Goal: Check status: Check status

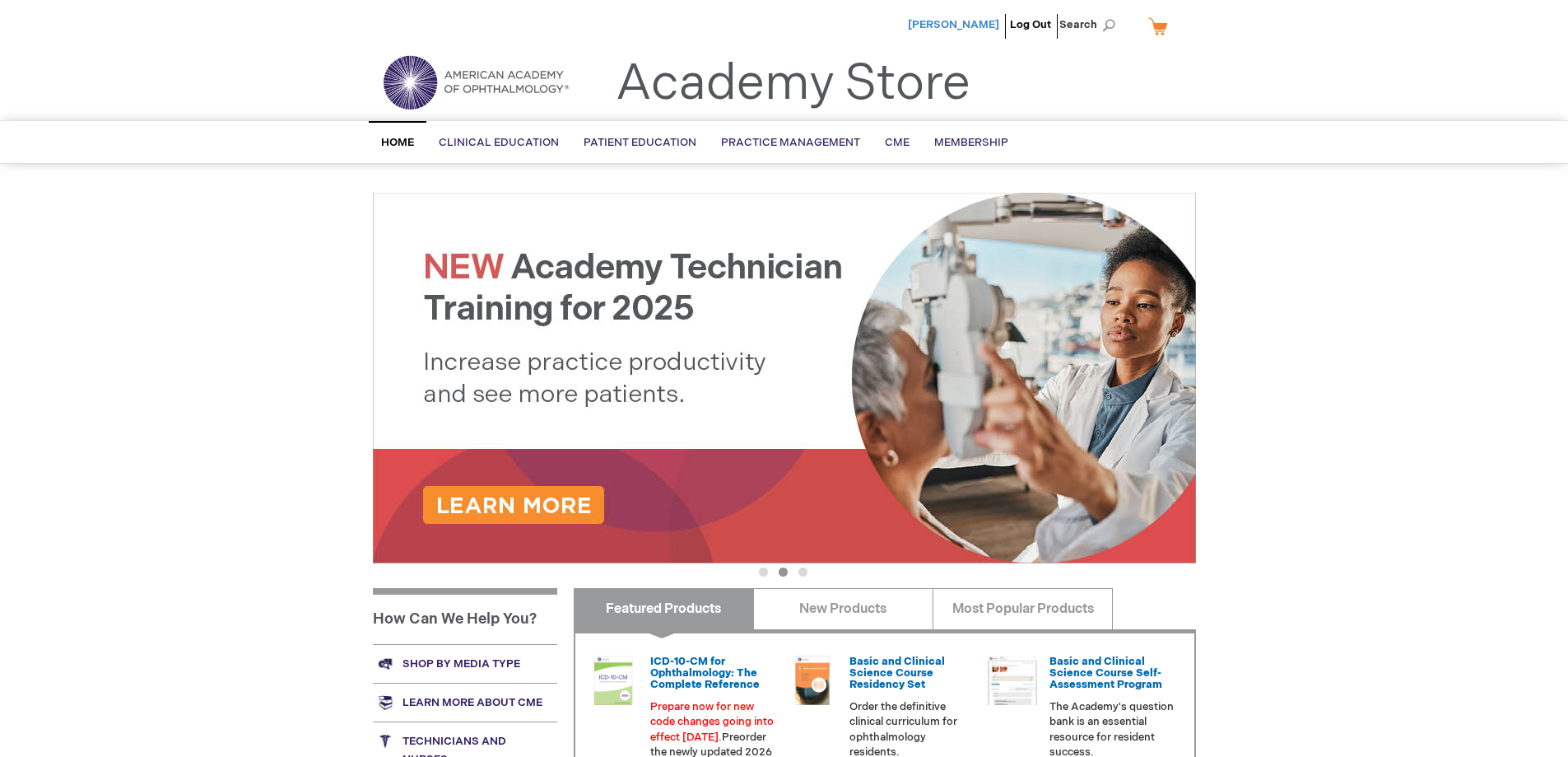
click at [974, 26] on span "[PERSON_NAME]" at bounding box center [954, 25] width 91 height 13
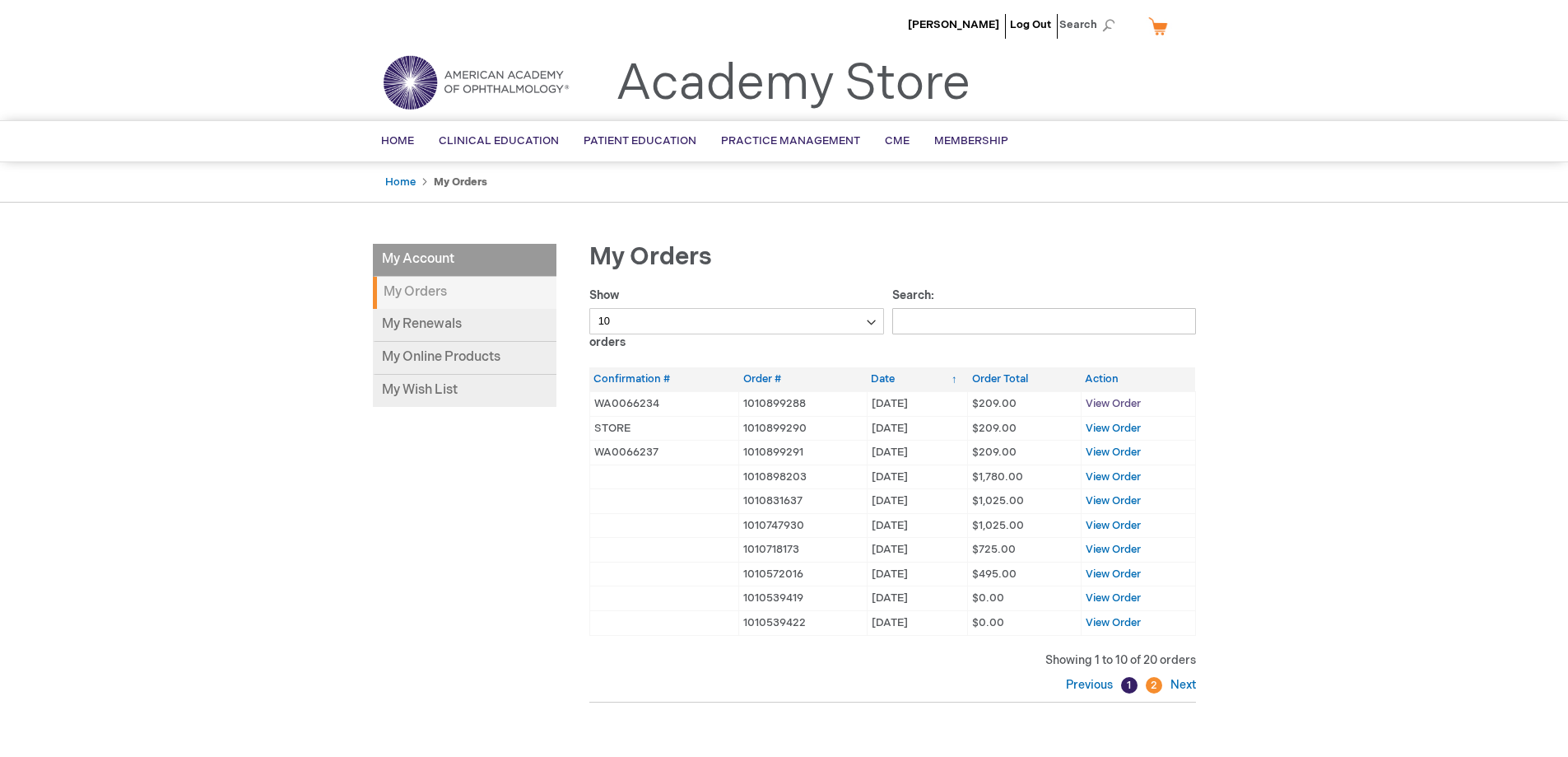
click at [1111, 407] on span "View Order" at bounding box center [1113, 403] width 55 height 13
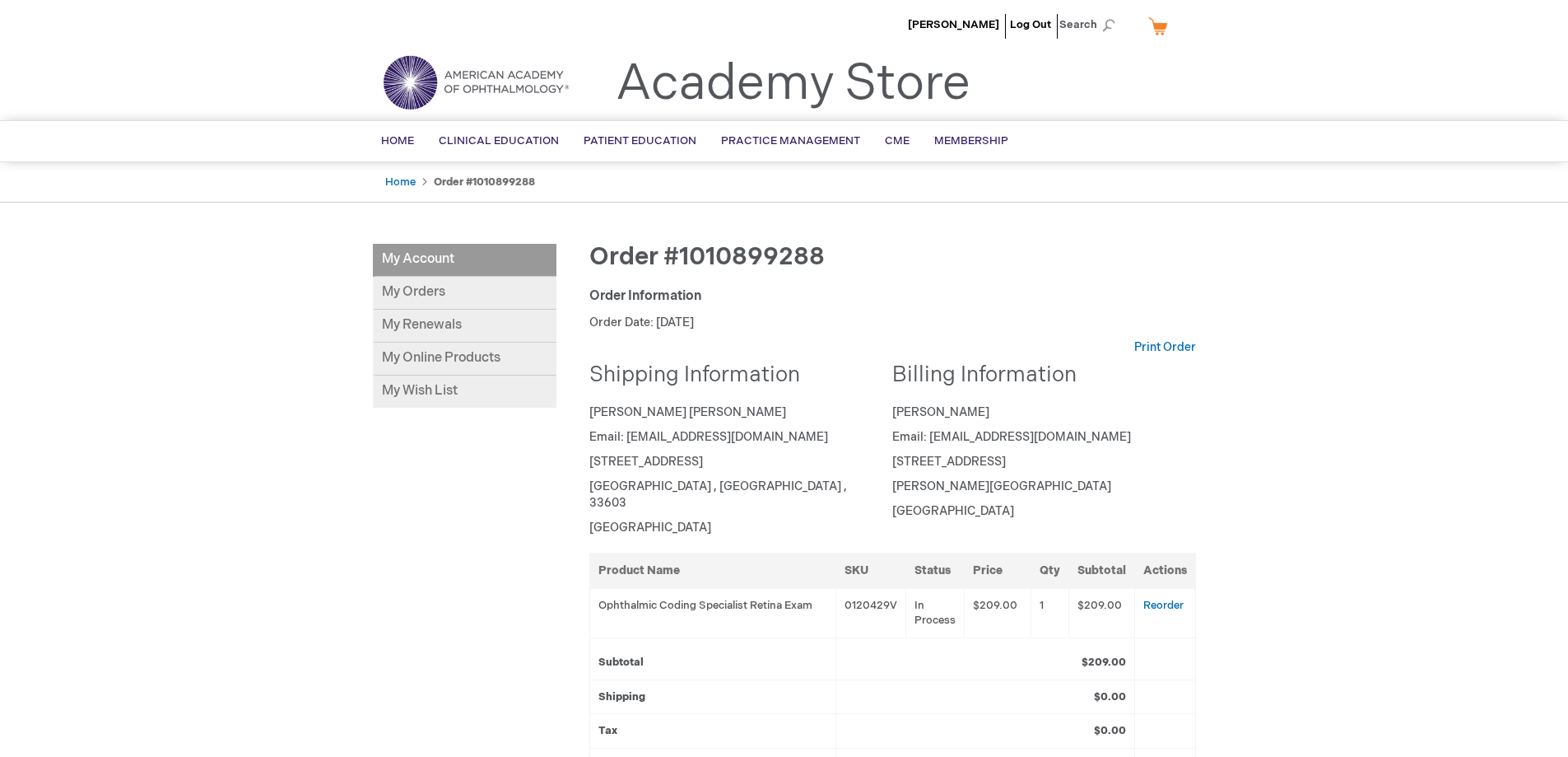
click at [258, 333] on div "[PERSON_NAME] Log Out Search My Cart CLOSE RECENTLY ADDED ITEM(S) Close There a…" at bounding box center [784, 594] width 1568 height 1189
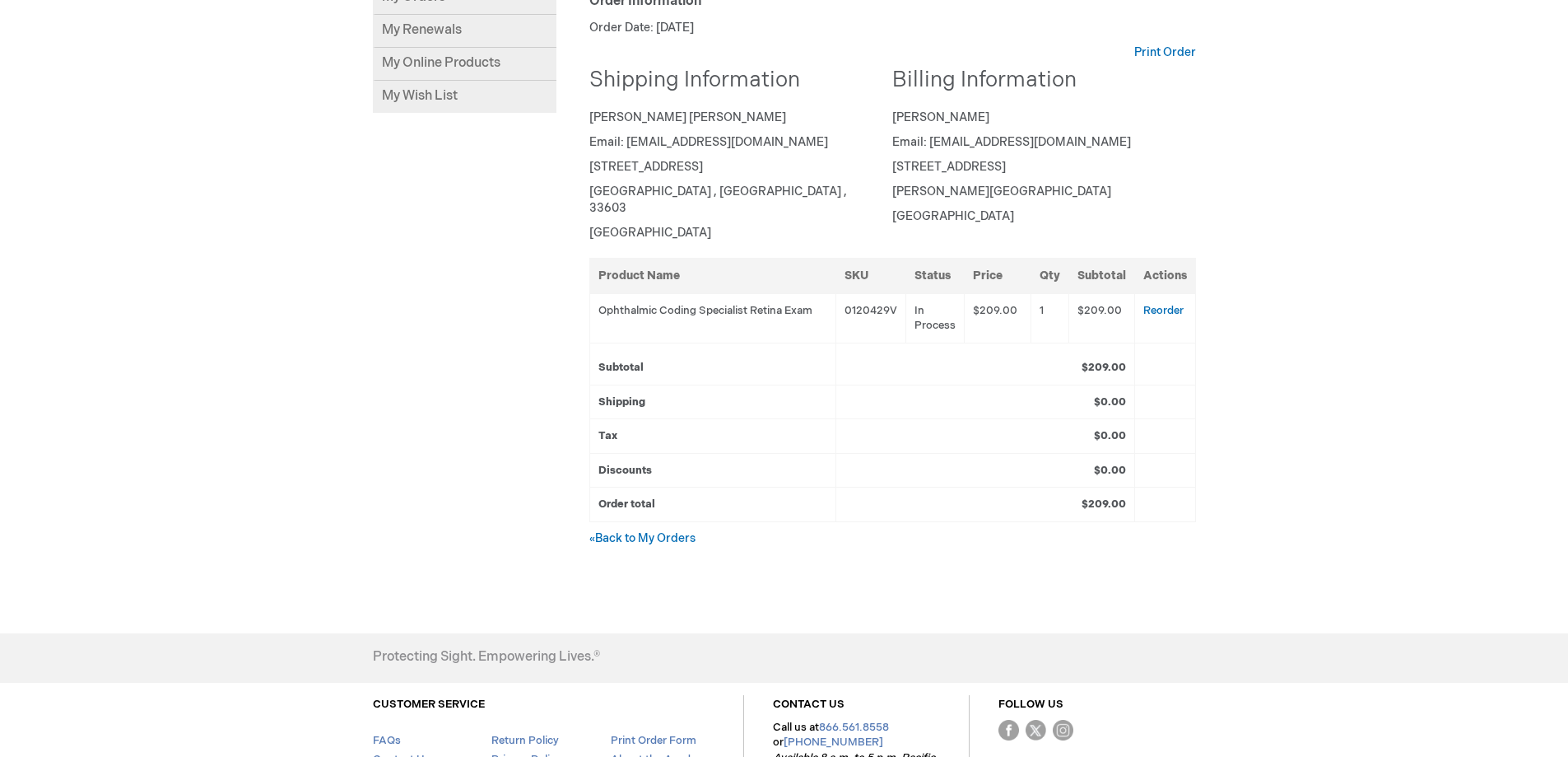
scroll to position [416, 0]
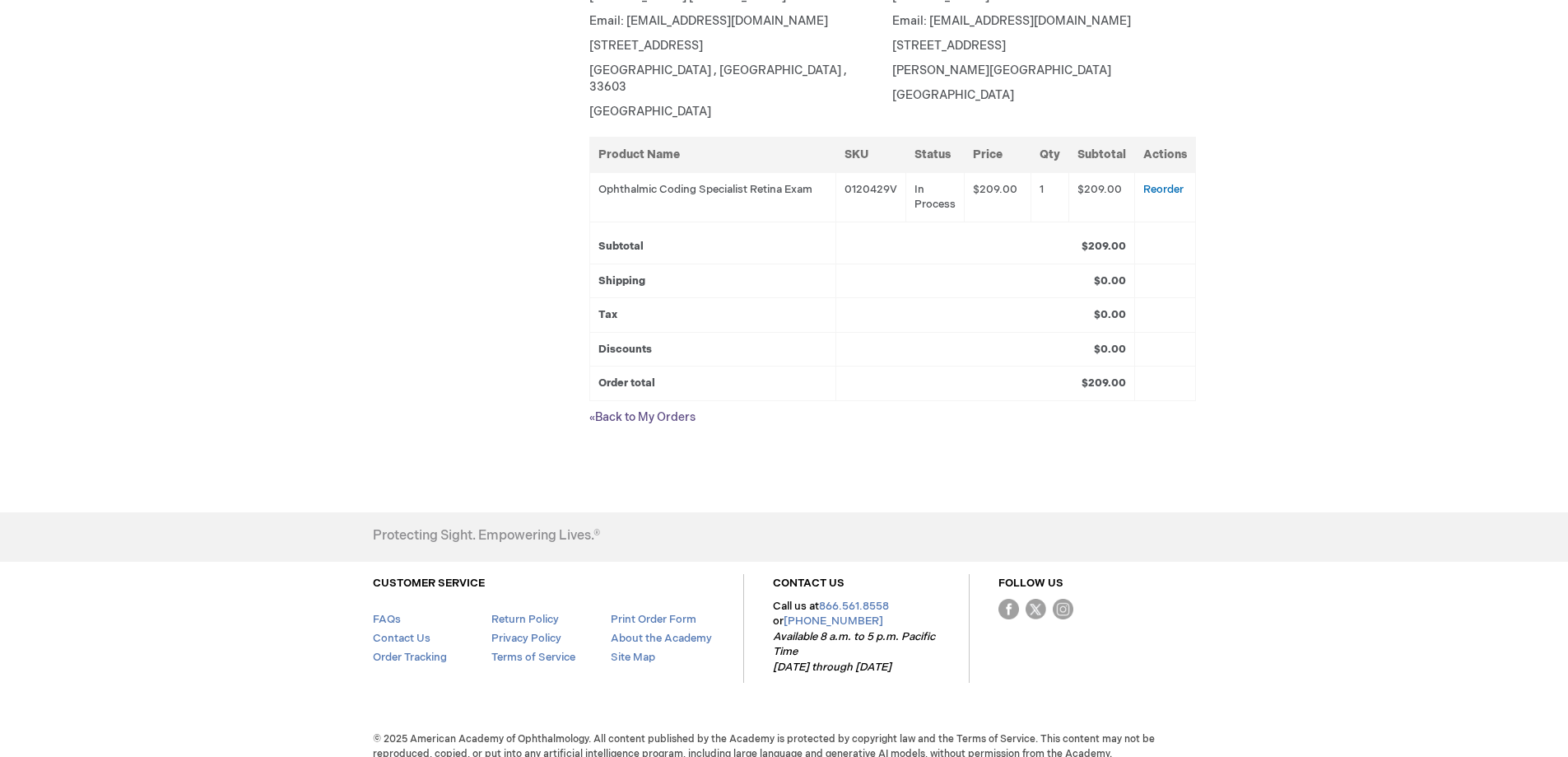
click at [632, 410] on link "« Back to My Orders" at bounding box center [642, 417] width 106 height 14
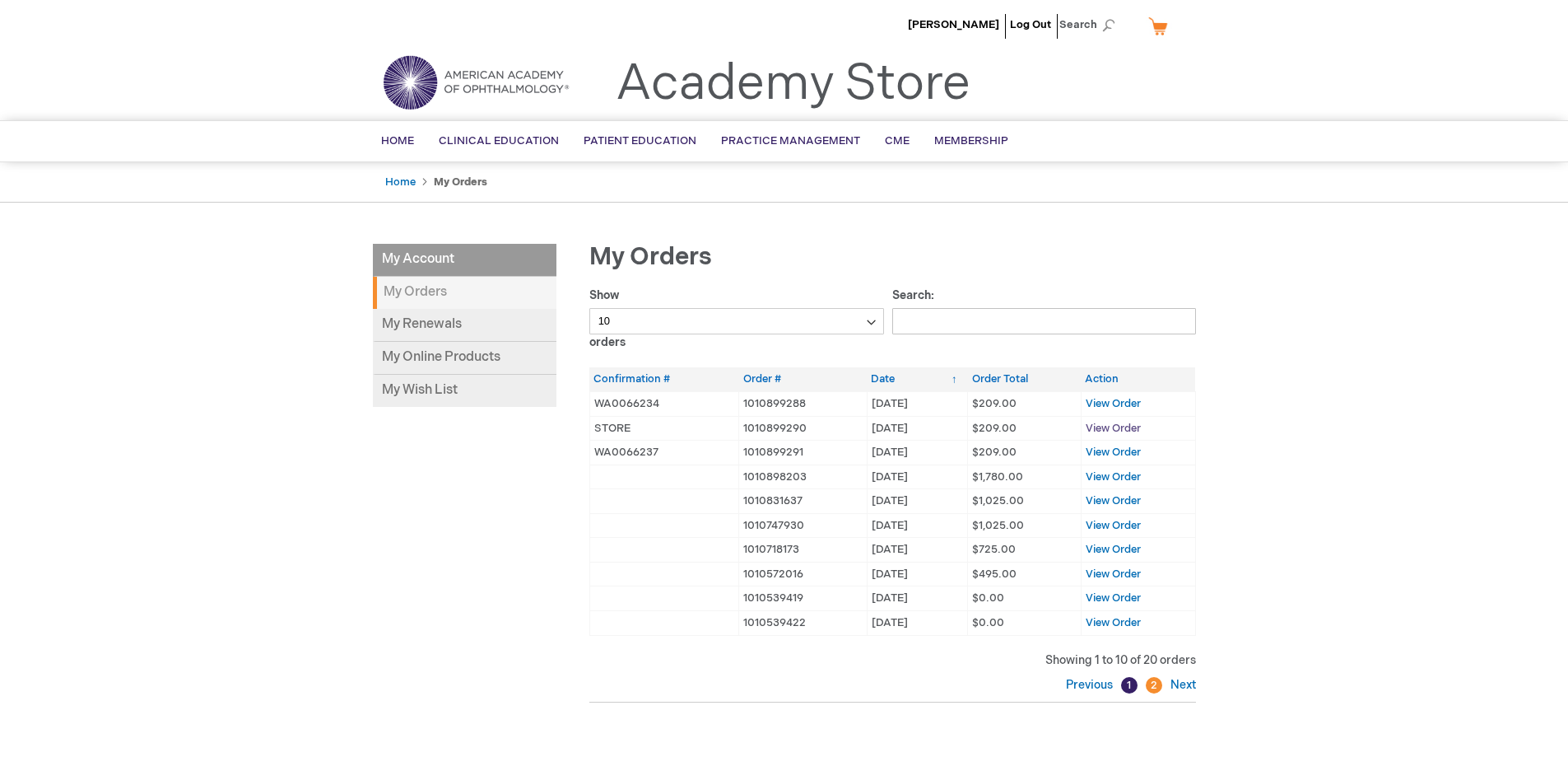
click at [1110, 428] on span "View Order" at bounding box center [1113, 428] width 55 height 13
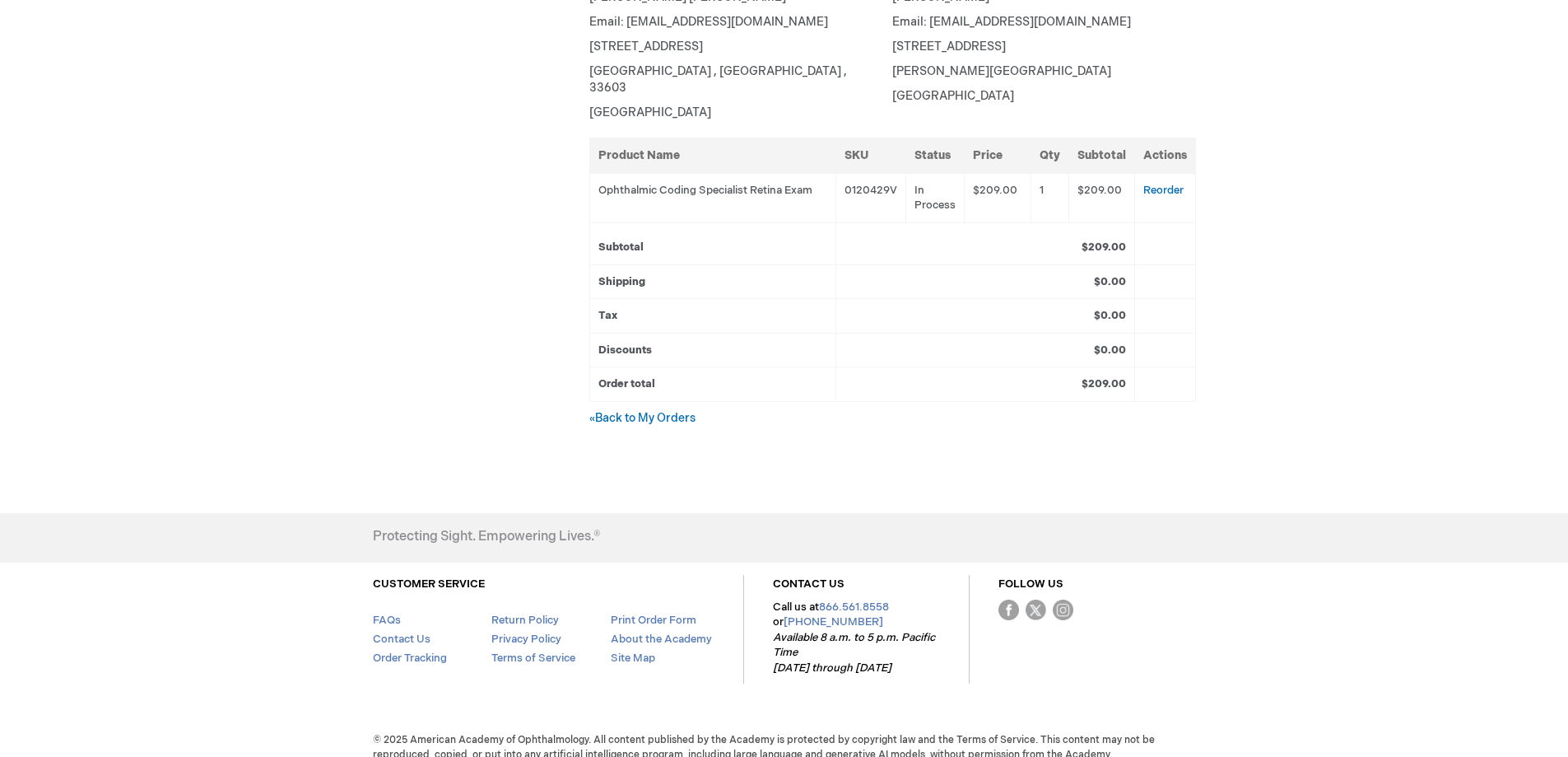
scroll to position [416, 0]
click at [668, 410] on link "« Back to My Orders" at bounding box center [642, 417] width 106 height 14
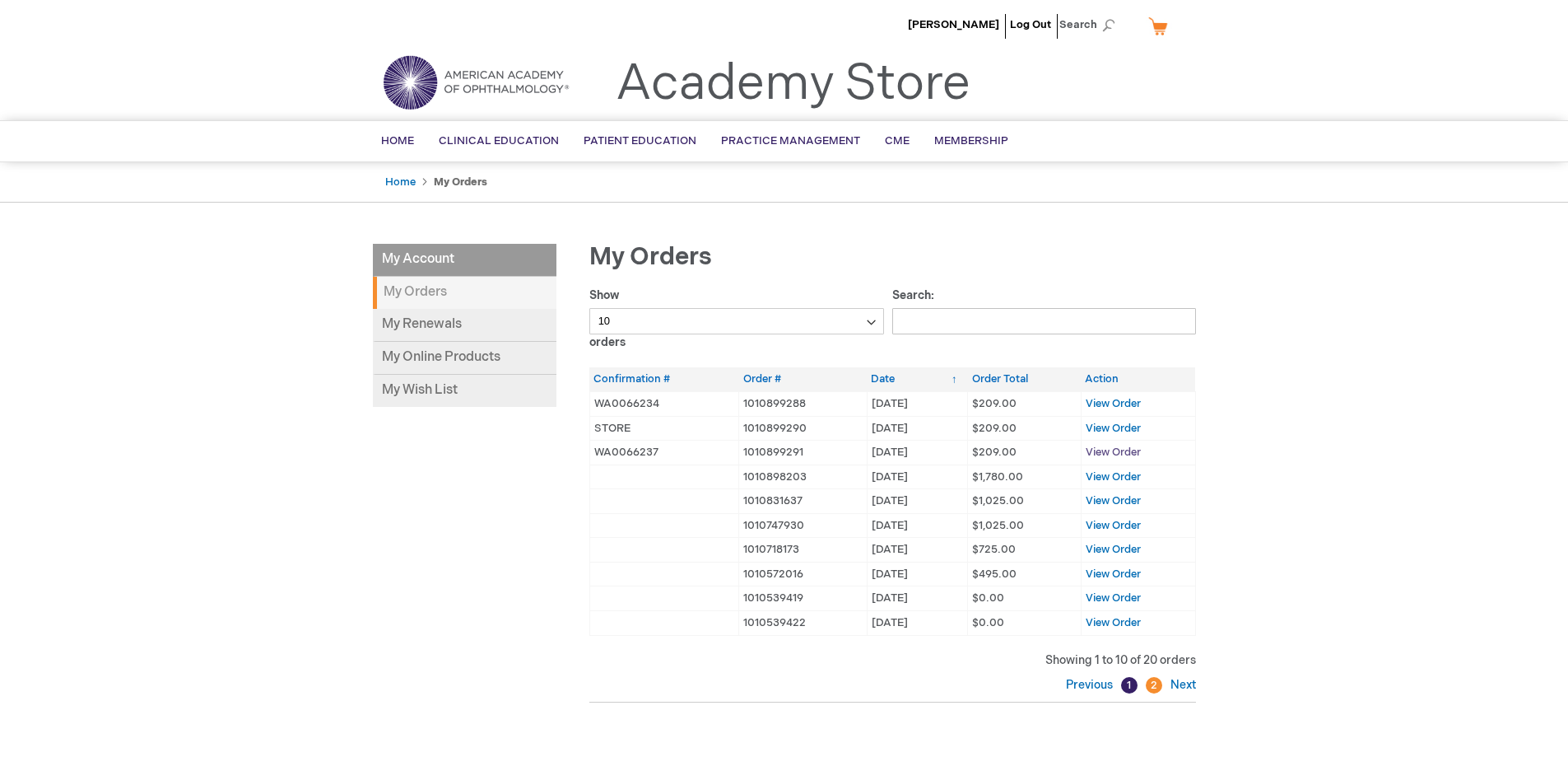
click at [1096, 451] on span "View Order" at bounding box center [1113, 452] width 55 height 13
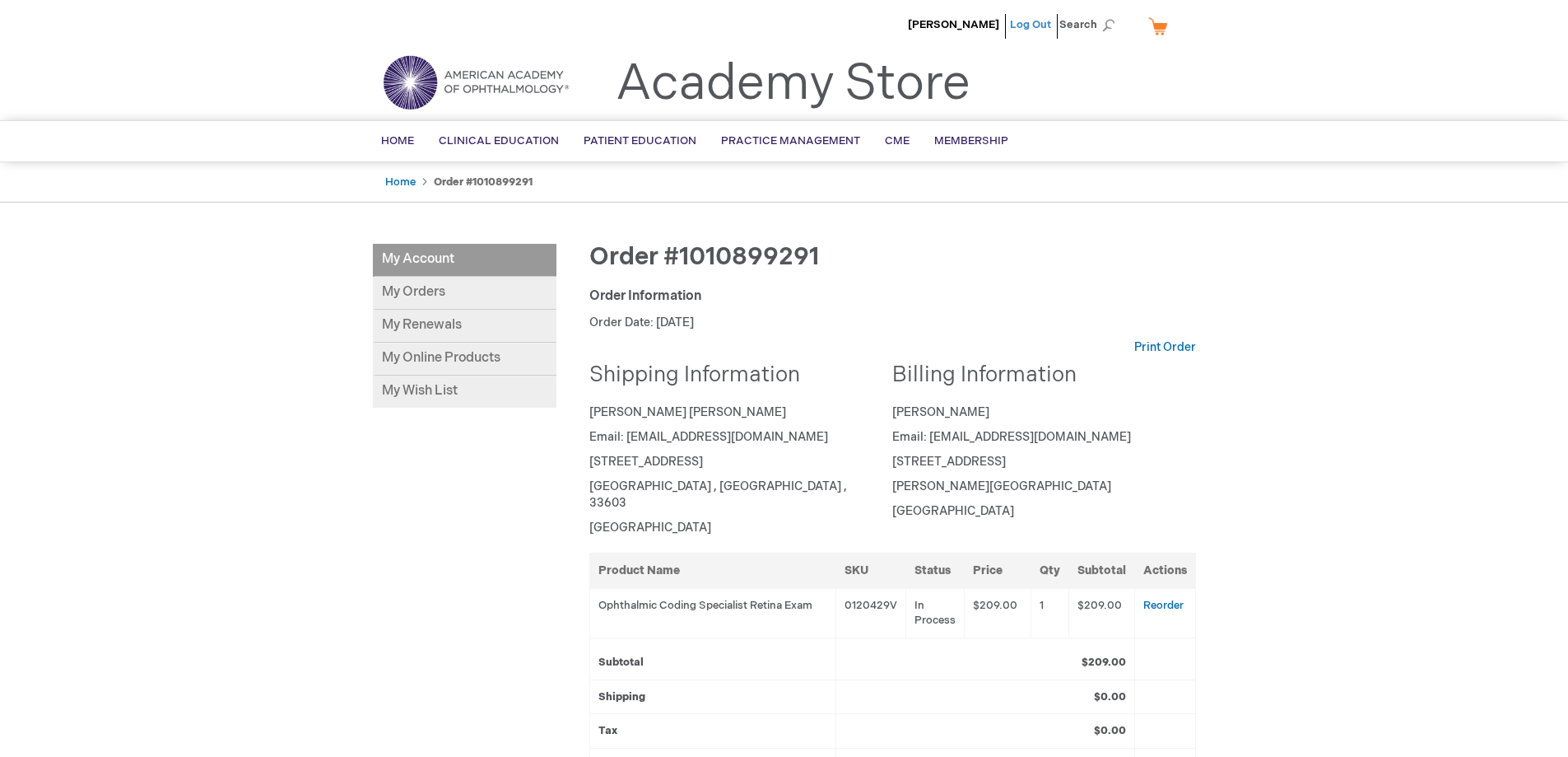
click at [1038, 21] on link "Log Out" at bounding box center [1030, 25] width 42 height 13
